Goal: Navigation & Orientation: Find specific page/section

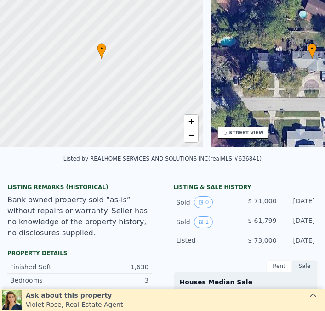
scroll to position [3, 0]
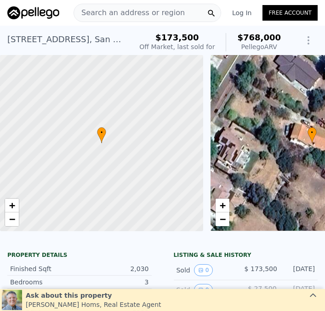
click at [290, 173] on div "• + −" at bounding box center [311, 143] width 203 height 176
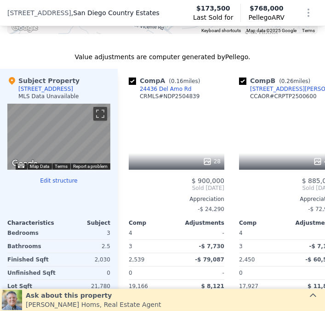
scroll to position [980, 0]
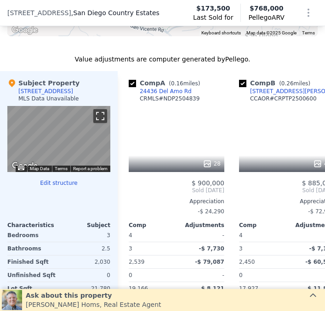
click at [94, 112] on button "Toggle fullscreen view" at bounding box center [100, 116] width 14 height 14
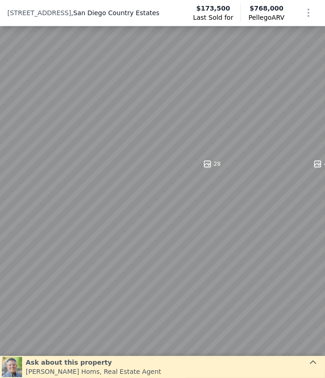
click at [320, 8] on button "Toggle fullscreen view" at bounding box center [315, 10] width 14 height 14
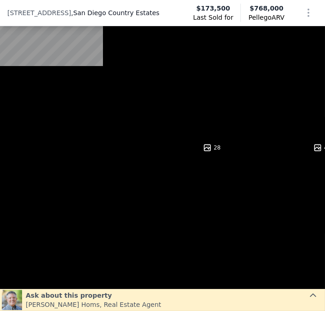
scroll to position [1004, 0]
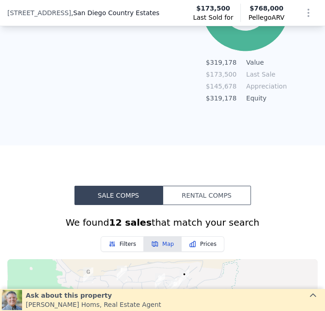
scroll to position [583, 0]
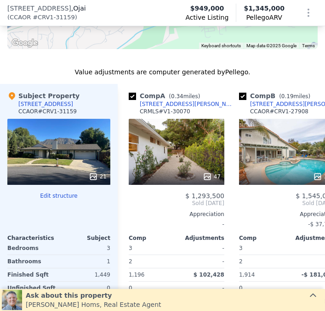
scroll to position [1093, 0]
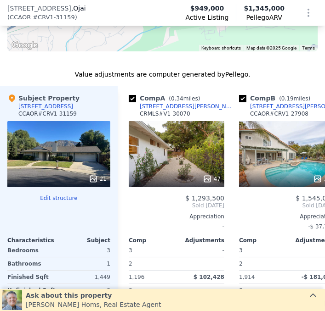
click at [93, 179] on icon at bounding box center [93, 178] width 9 height 9
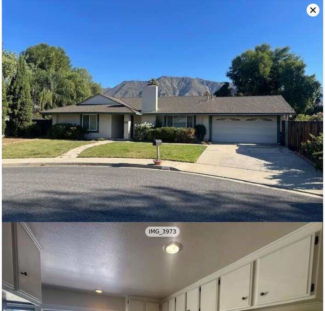
scroll to position [222, 0]
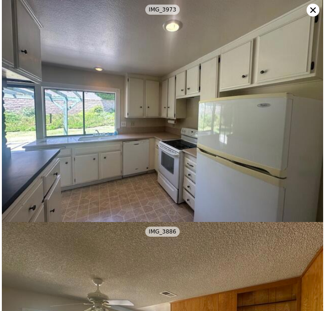
click at [304, 174] on img at bounding box center [162, 120] width 321 height 241
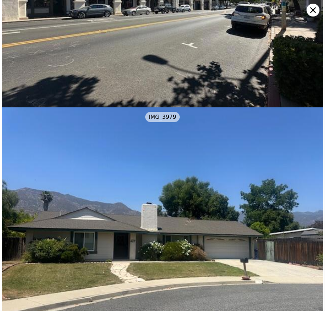
scroll to position [4490, 0]
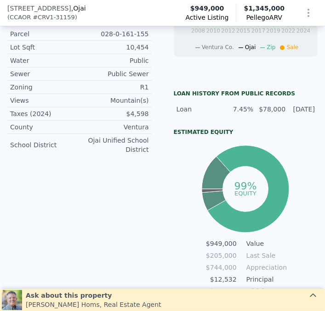
scroll to position [485, 0]
